Goal: Participate in discussion: Engage in conversation with other users on a specific topic

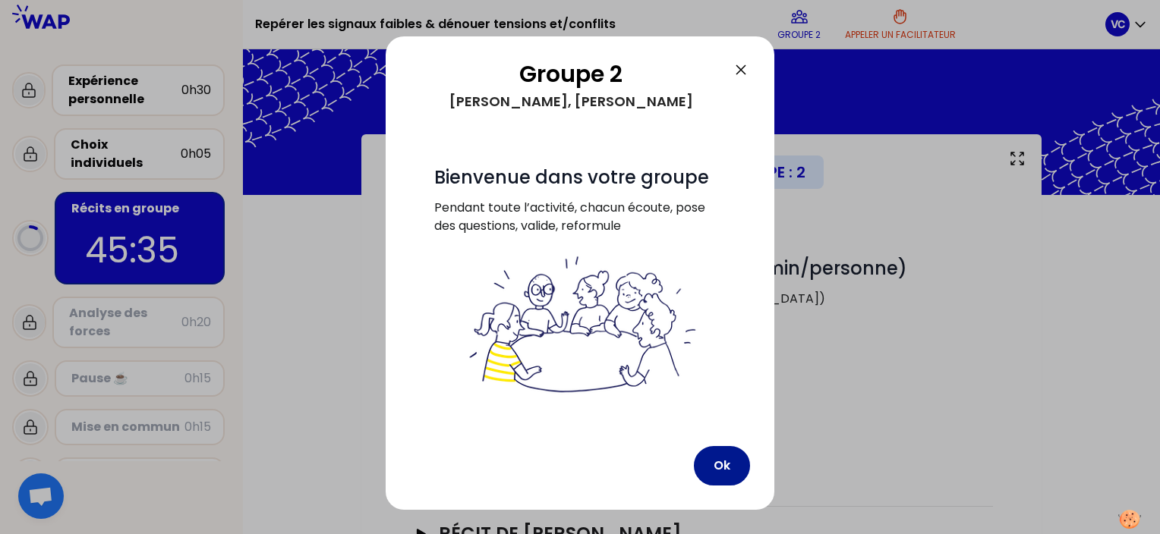
click at [720, 461] on button "Ok" at bounding box center [722, 465] width 56 height 39
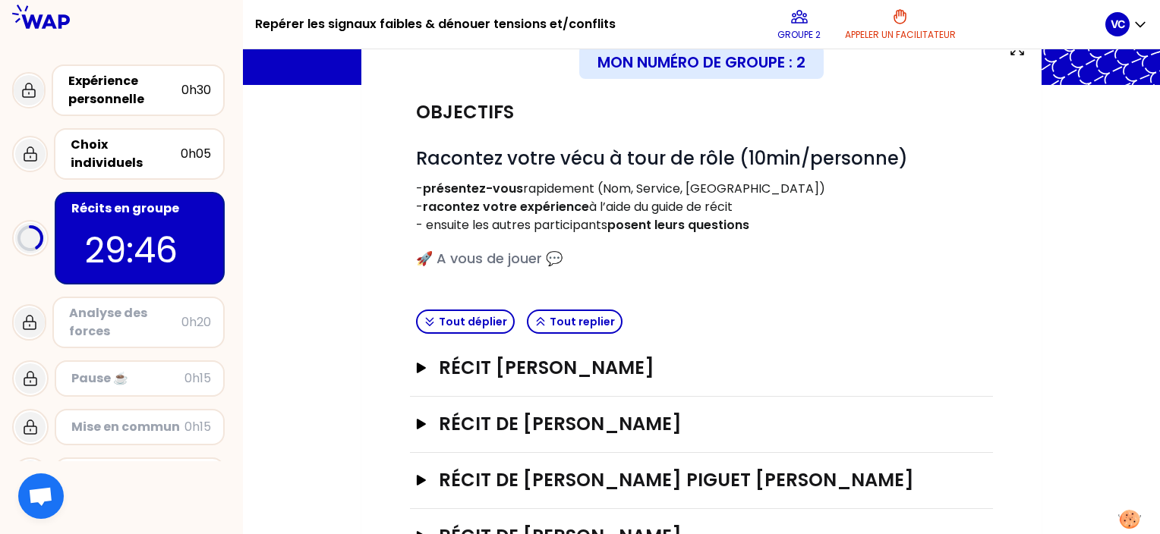
scroll to position [152, 0]
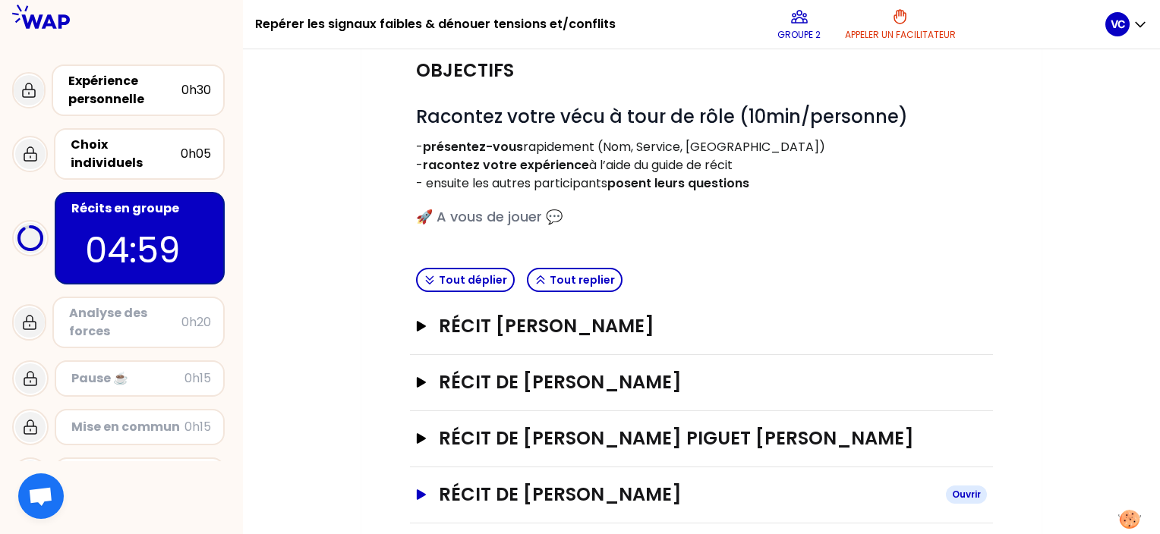
click at [552, 486] on h3 "Récit de [PERSON_NAME]" at bounding box center [686, 495] width 495 height 24
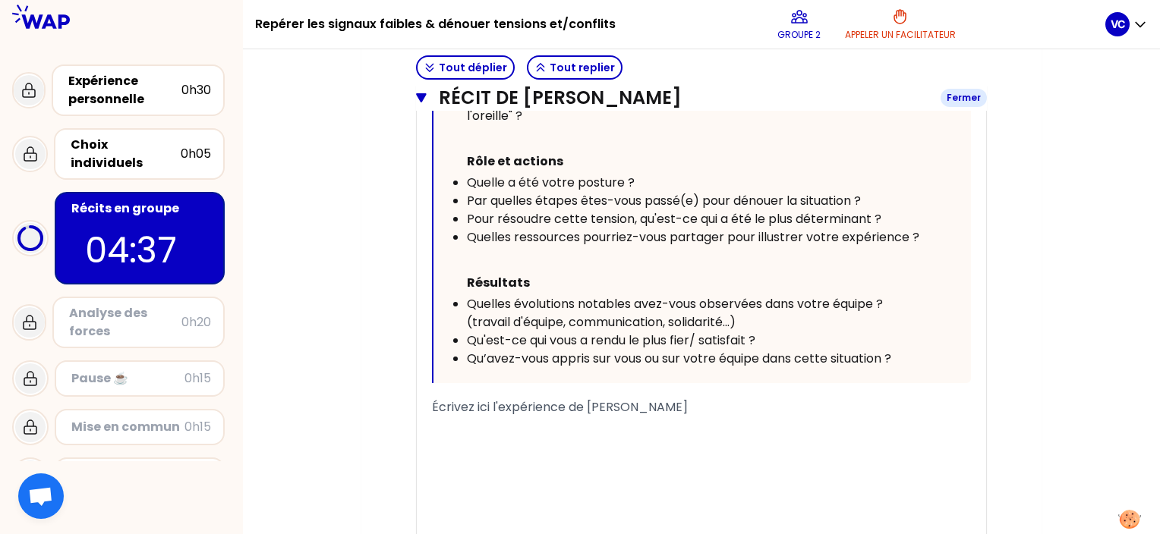
scroll to position [987, 0]
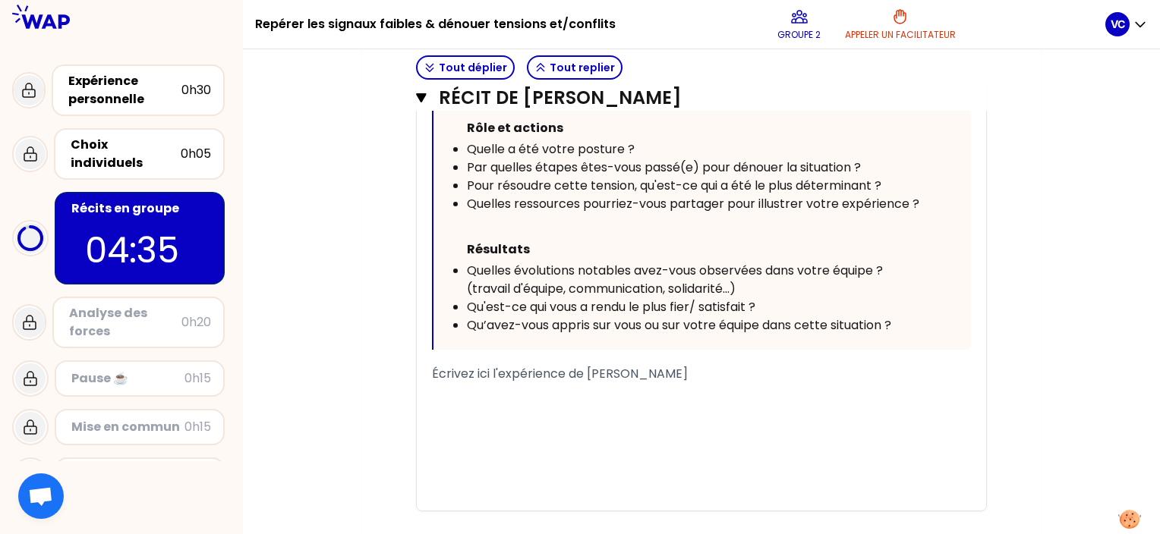
click at [531, 386] on div "﻿" at bounding box center [701, 392] width 539 height 18
